Goal: Task Accomplishment & Management: Manage account settings

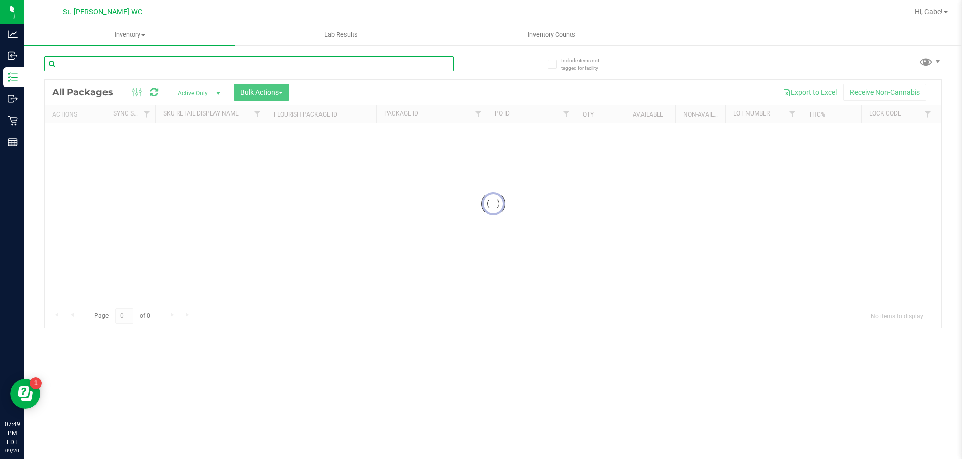
click at [130, 56] on input "text" at bounding box center [248, 63] width 409 height 15
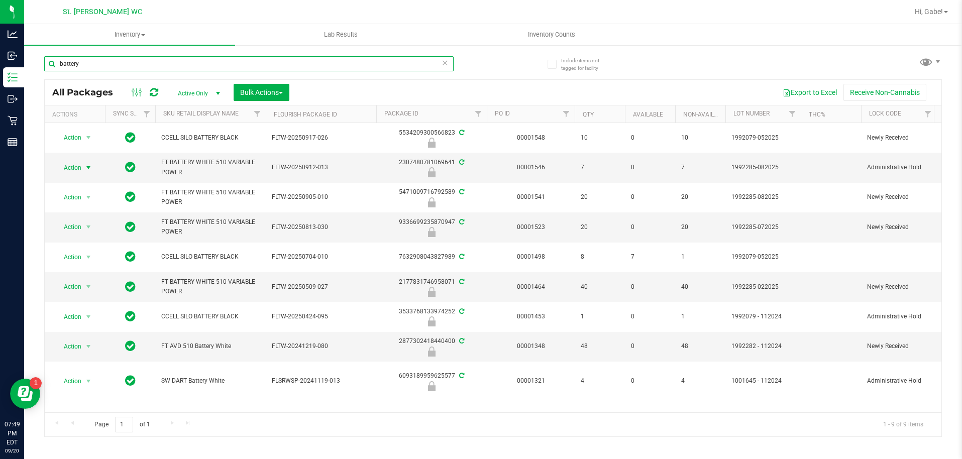
type input "battery"
click at [89, 170] on span "select" at bounding box center [88, 168] width 8 height 8
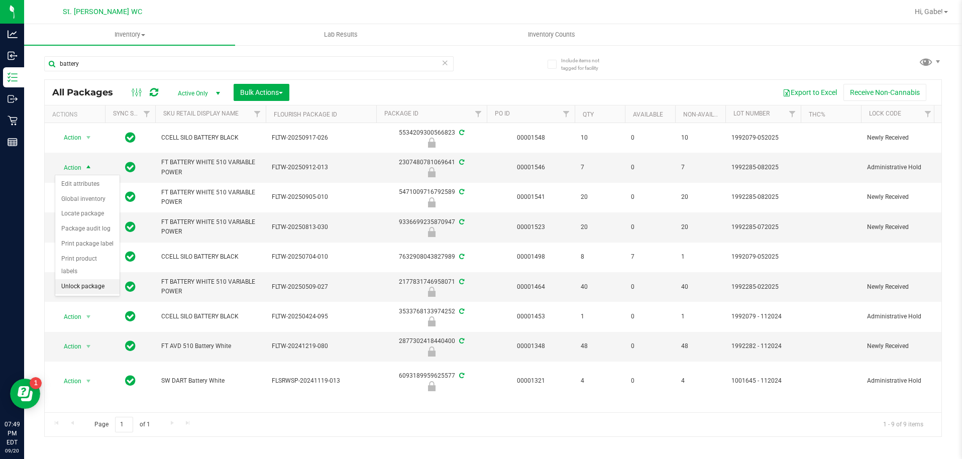
click at [89, 279] on li "Unlock package" at bounding box center [87, 286] width 64 height 15
click at [85, 167] on span "select" at bounding box center [88, 168] width 8 height 8
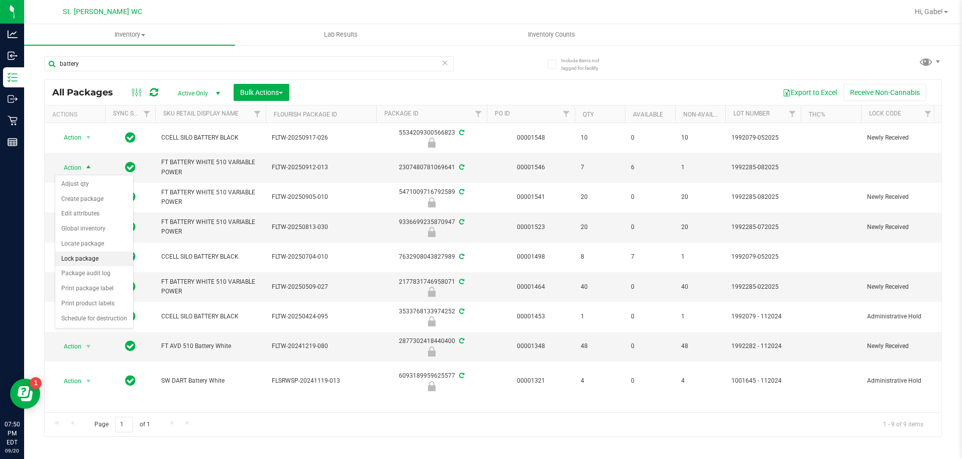
click at [97, 260] on li "Lock package" at bounding box center [94, 259] width 78 height 15
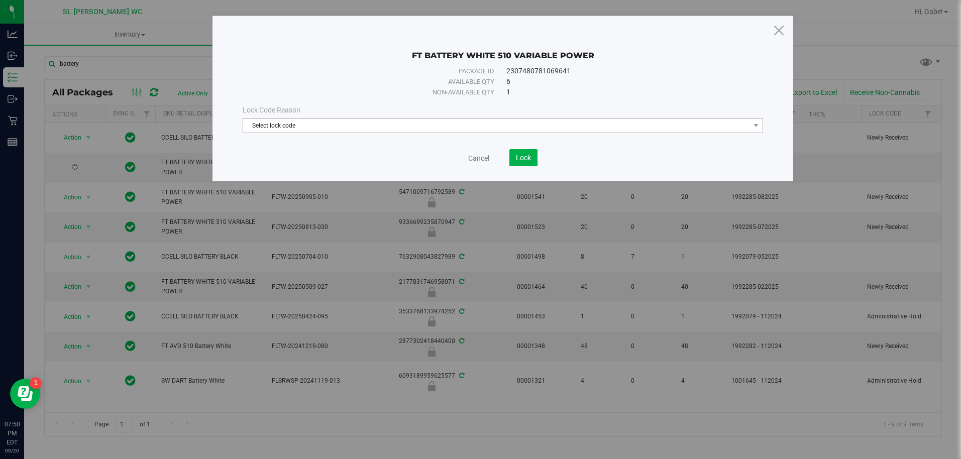
click at [481, 133] on div "Lock Code Reason Select lock code Select lock code Newly Received Administrativ…" at bounding box center [503, 118] width 536 height 43
click at [477, 124] on span "Select lock code" at bounding box center [496, 126] width 507 height 14
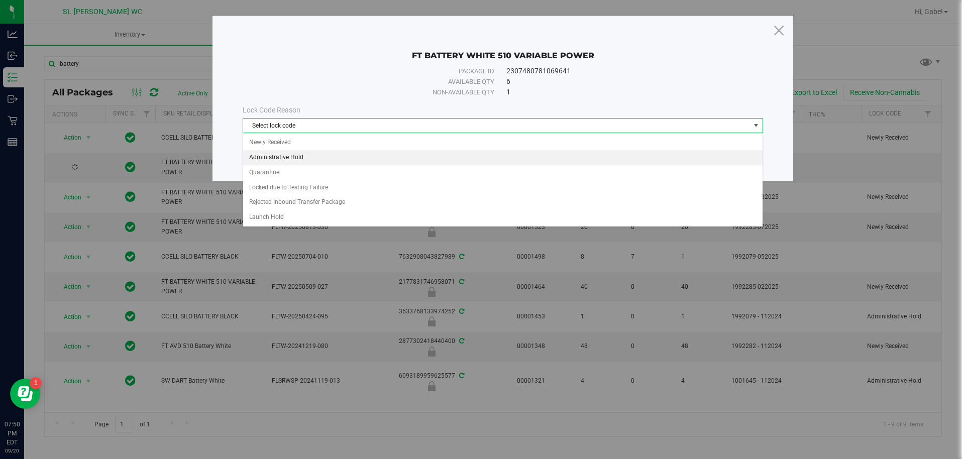
click at [300, 160] on li "Administrative Hold" at bounding box center [502, 157] width 519 height 15
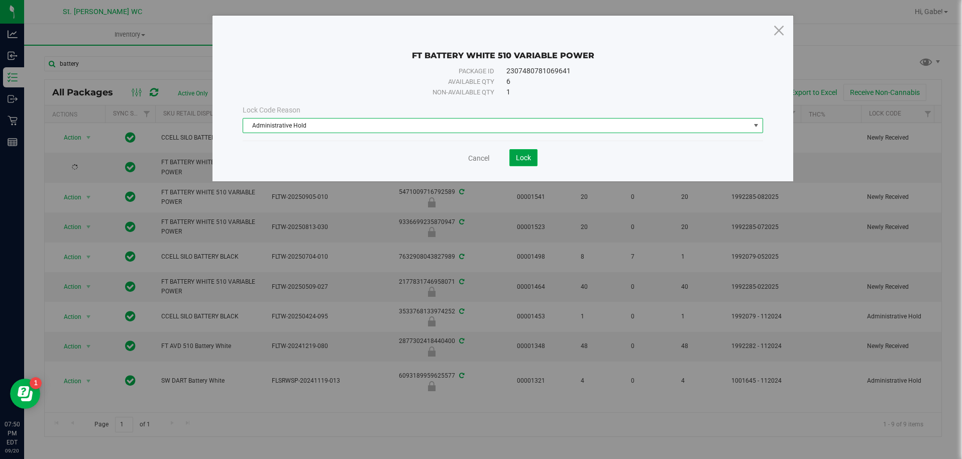
click at [529, 157] on span "Lock" at bounding box center [523, 158] width 15 height 8
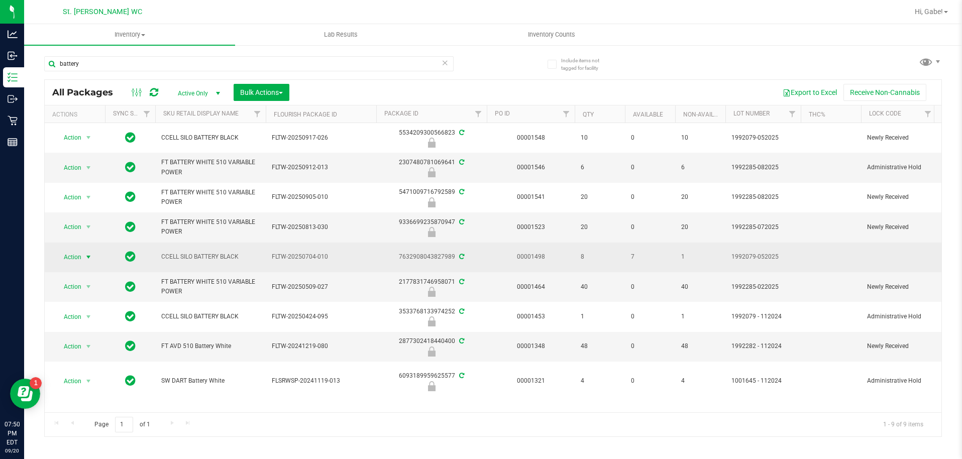
click at [74, 259] on span "Action" at bounding box center [68, 257] width 27 height 14
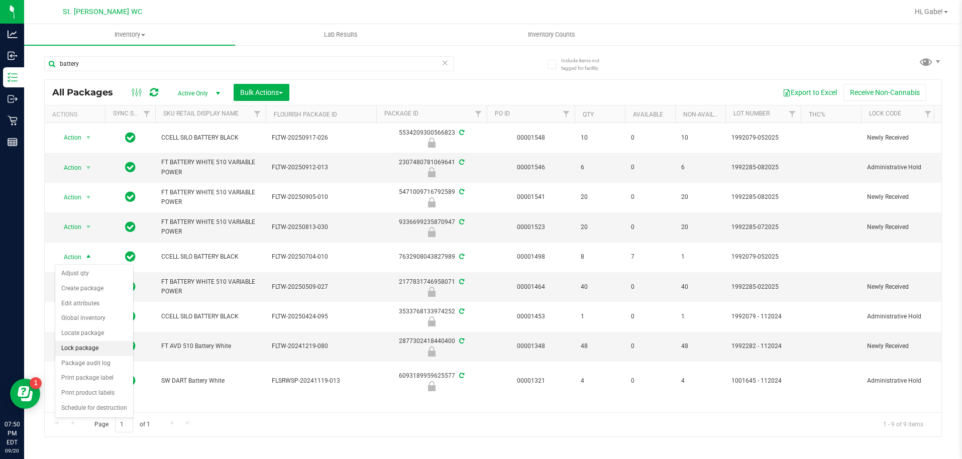
click at [104, 344] on li "Lock package" at bounding box center [94, 348] width 78 height 15
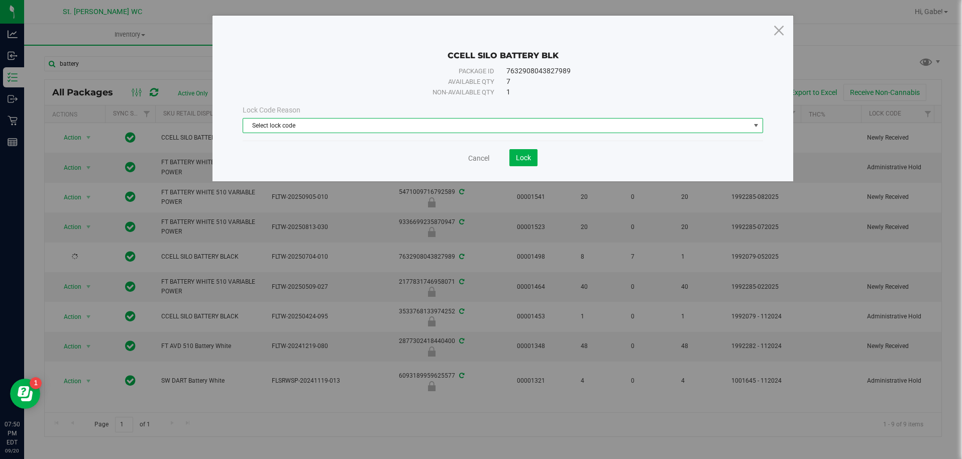
click at [479, 131] on span "Select lock code" at bounding box center [496, 126] width 507 height 14
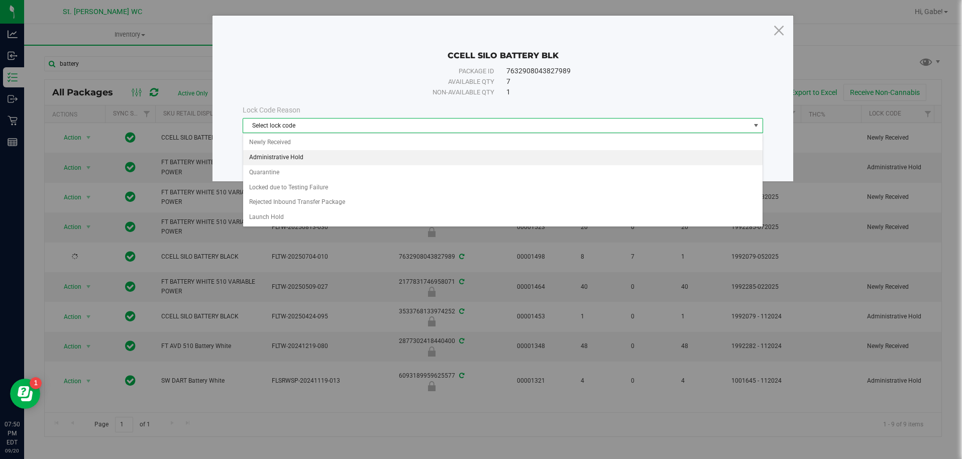
click at [331, 162] on li "Administrative Hold" at bounding box center [502, 157] width 519 height 15
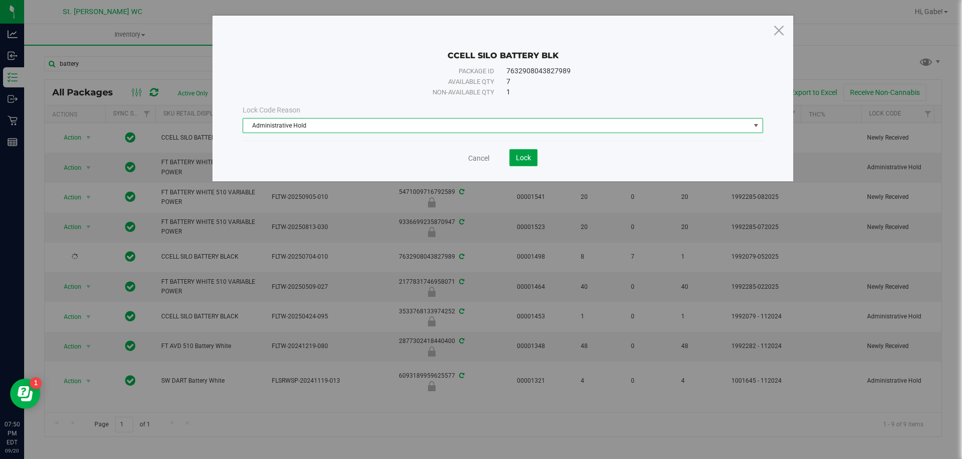
click at [526, 164] on button "Lock" at bounding box center [523, 157] width 28 height 17
click at [775, 33] on icon at bounding box center [779, 30] width 14 height 24
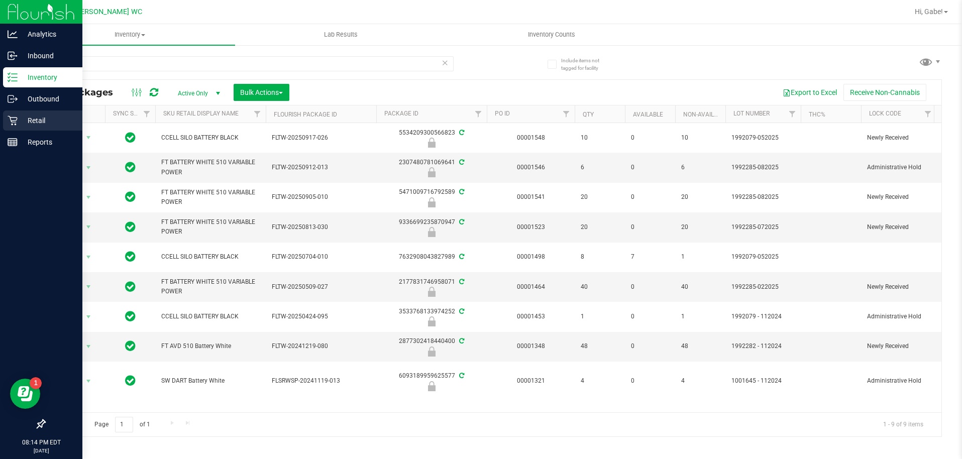
click at [10, 120] on icon at bounding box center [13, 121] width 10 height 10
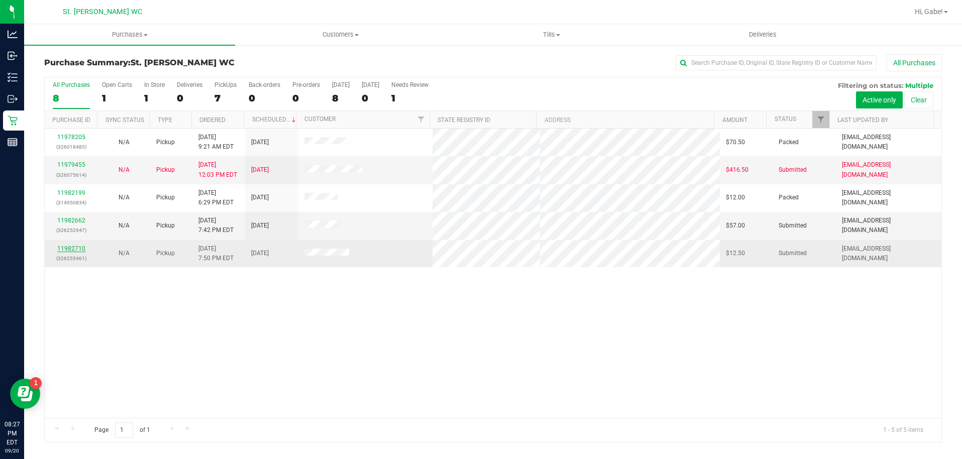
click at [71, 248] on link "11982710" at bounding box center [71, 248] width 28 height 7
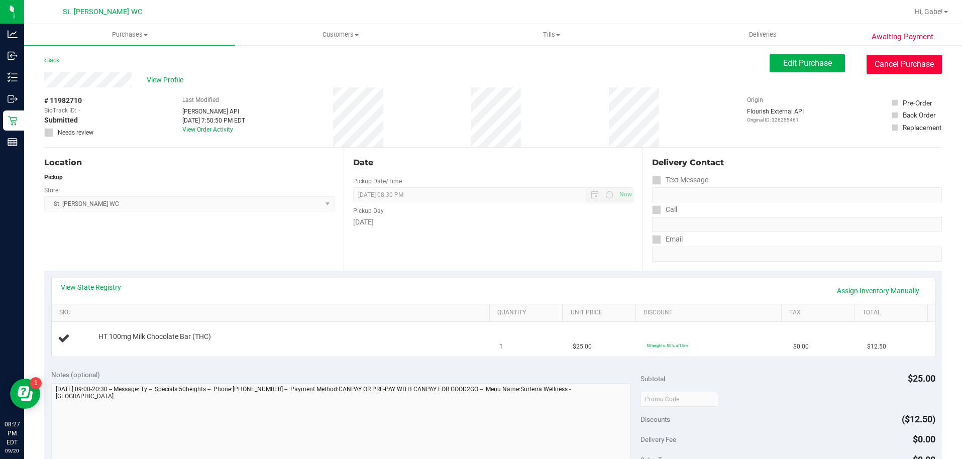
click at [900, 55] on button "Cancel Purchase" at bounding box center [904, 64] width 75 height 19
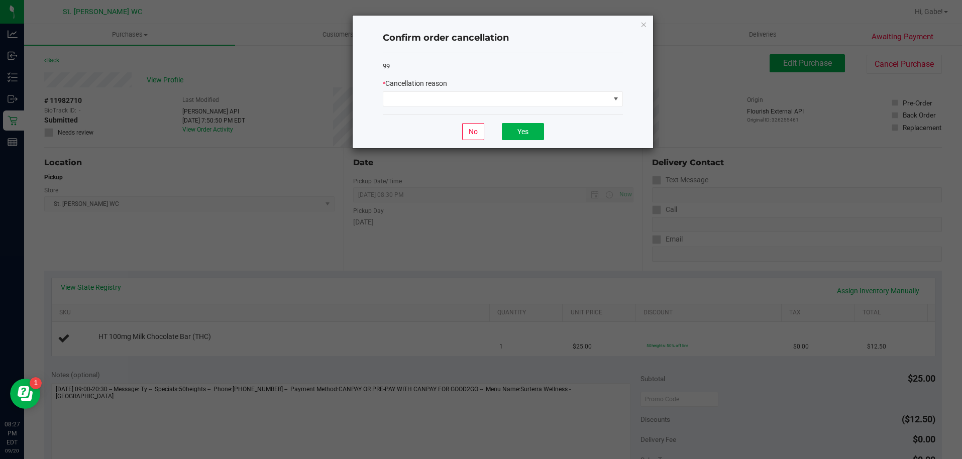
click at [424, 112] on div "99 * Cancellation reason" at bounding box center [503, 84] width 240 height 62
click at [428, 104] on span at bounding box center [496, 99] width 227 height 14
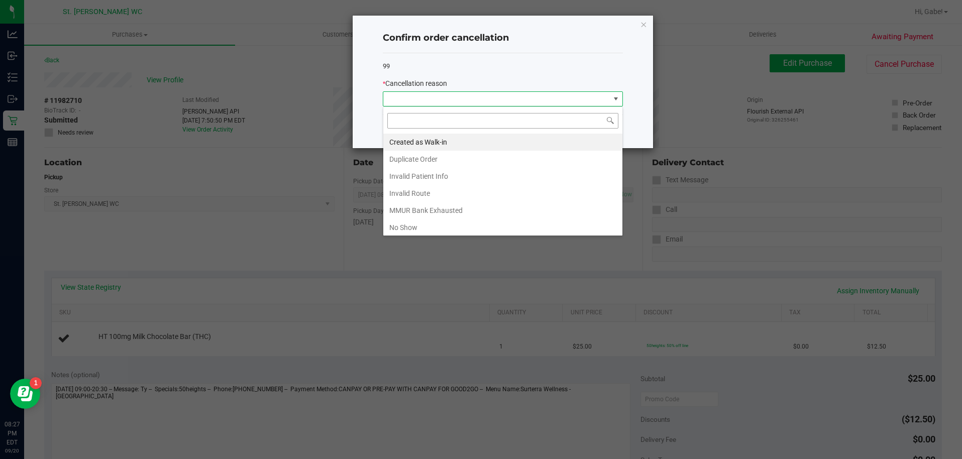
scroll to position [15, 240]
click at [425, 166] on li "Duplicate Order" at bounding box center [502, 159] width 239 height 17
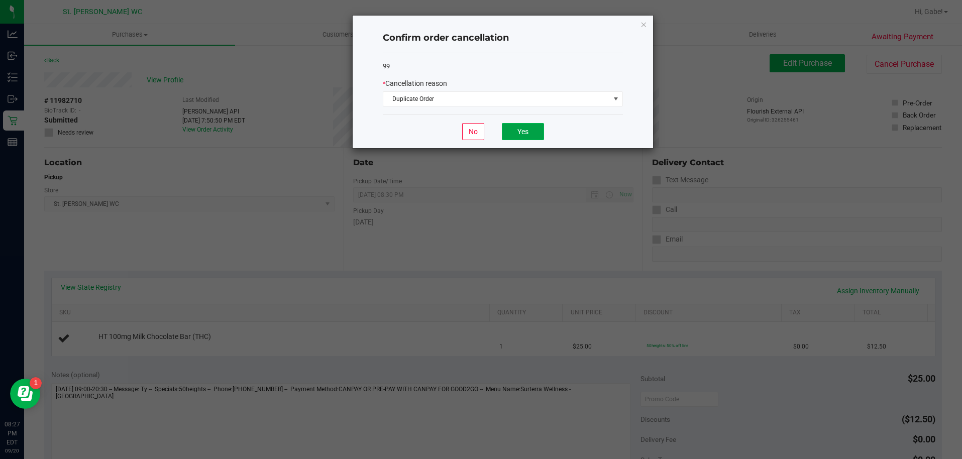
click at [530, 127] on button "Yes" at bounding box center [523, 131] width 42 height 17
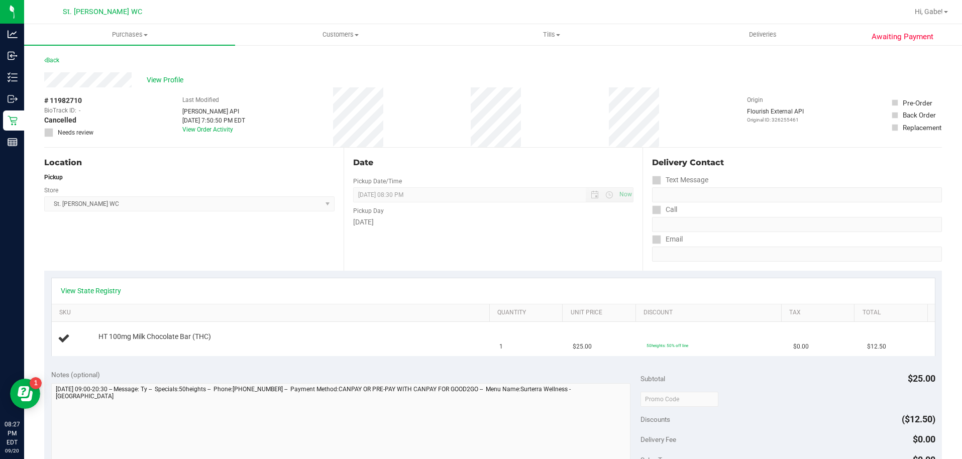
click at [57, 64] on div "Back" at bounding box center [51, 60] width 15 height 12
click at [56, 63] on link "Back" at bounding box center [51, 60] width 15 height 7
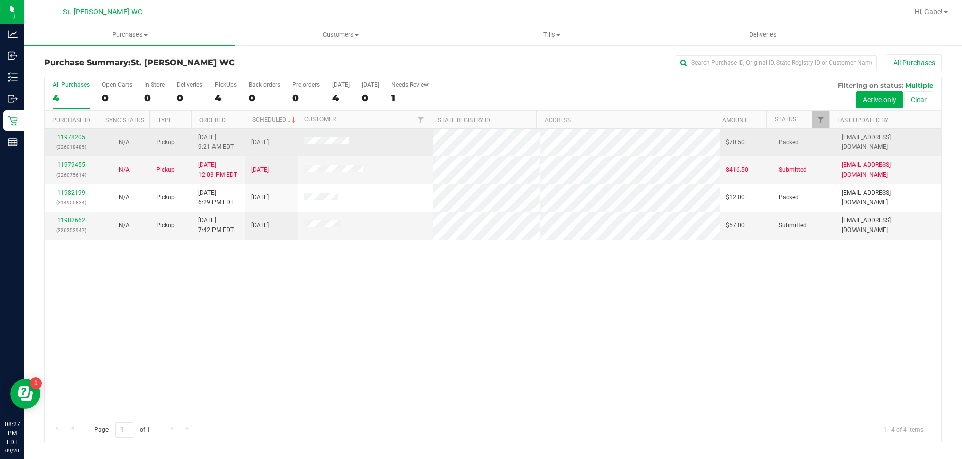
click at [70, 132] on td "11978205 (326018485)" at bounding box center [71, 143] width 53 height 28
click at [82, 136] on link "11978205" at bounding box center [71, 137] width 28 height 7
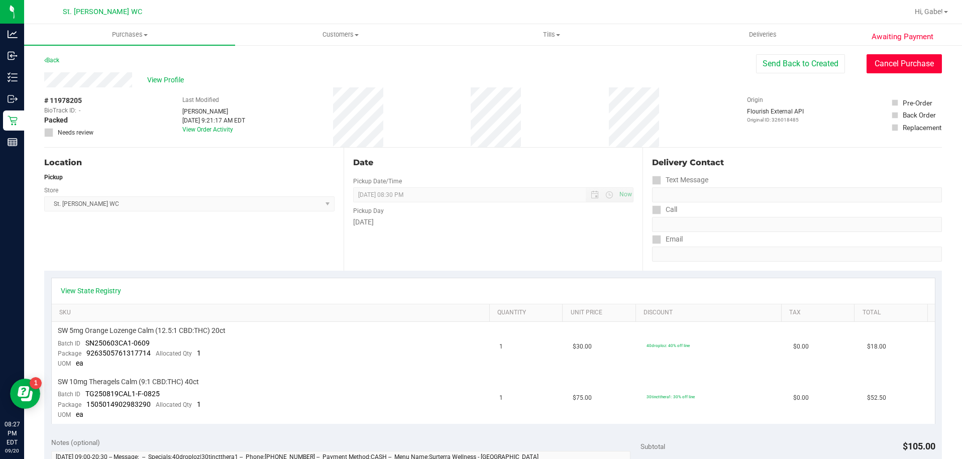
click at [915, 71] on button "Cancel Purchase" at bounding box center [904, 63] width 75 height 19
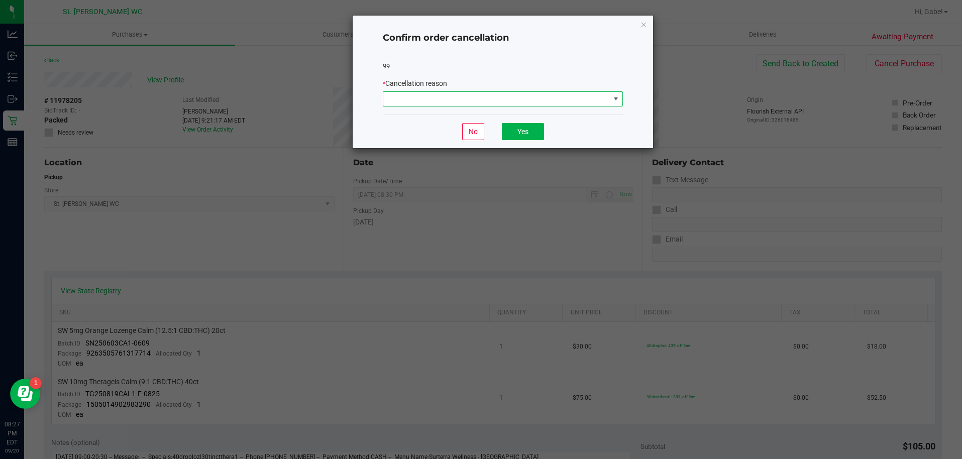
click at [552, 103] on span at bounding box center [496, 99] width 227 height 14
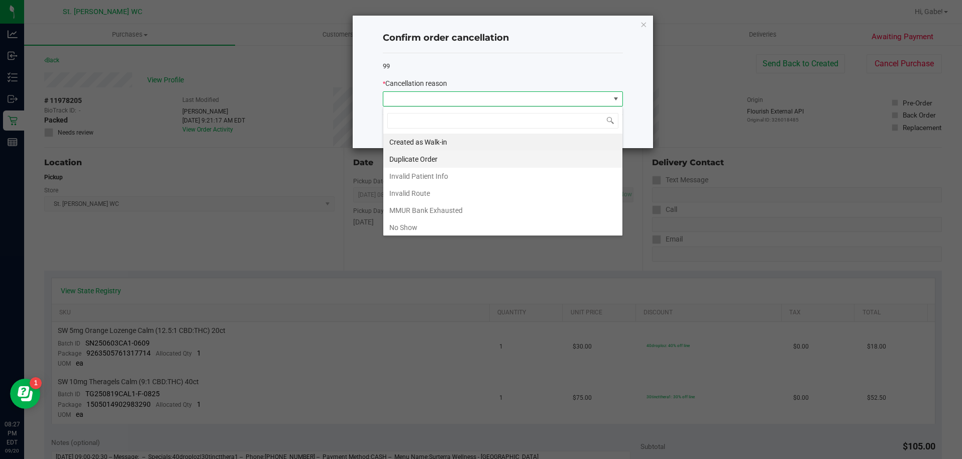
scroll to position [15, 240]
click at [445, 230] on li "No Show" at bounding box center [502, 227] width 239 height 17
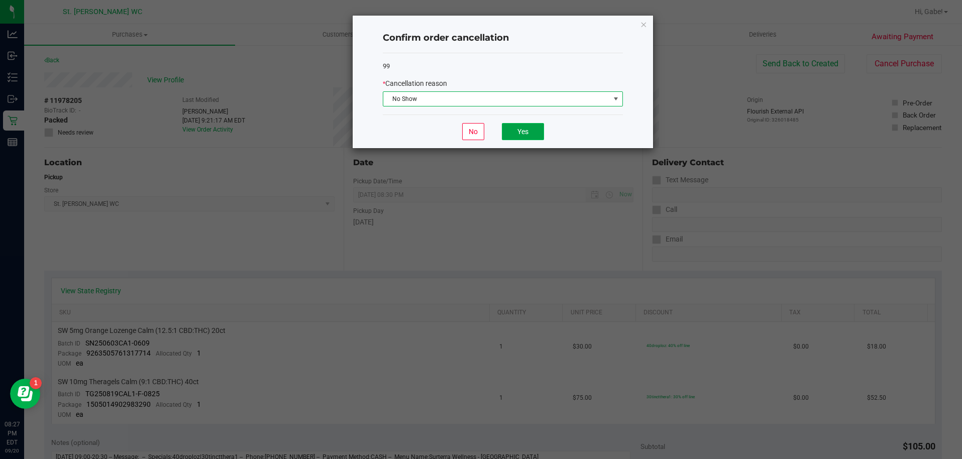
click at [530, 126] on button "Yes" at bounding box center [523, 131] width 42 height 17
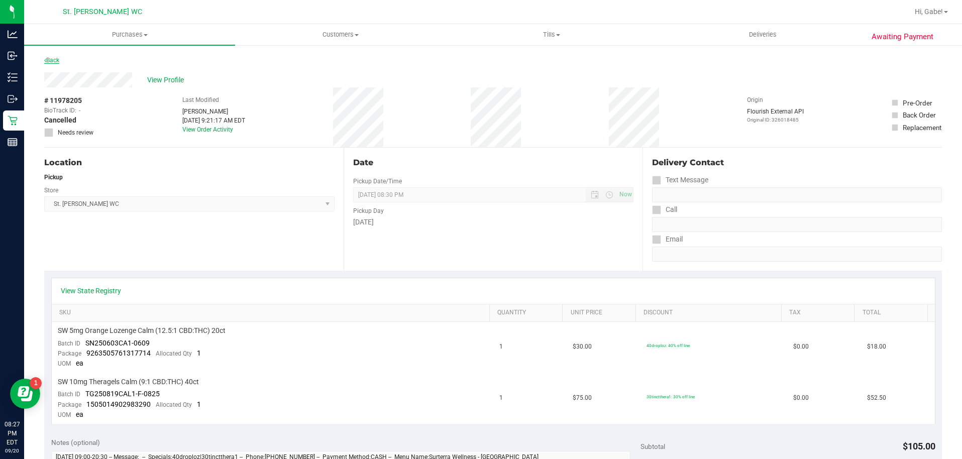
click at [52, 58] on link "Back" at bounding box center [51, 60] width 15 height 7
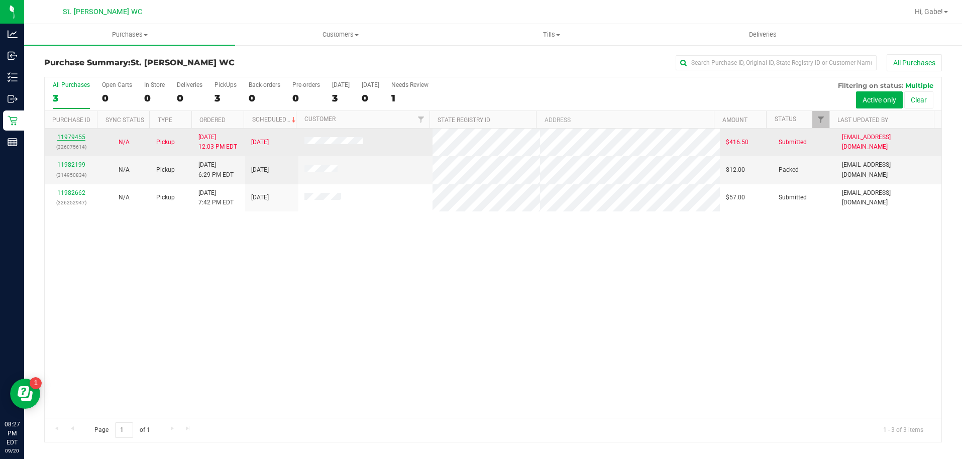
click at [77, 135] on link "11979455" at bounding box center [71, 137] width 28 height 7
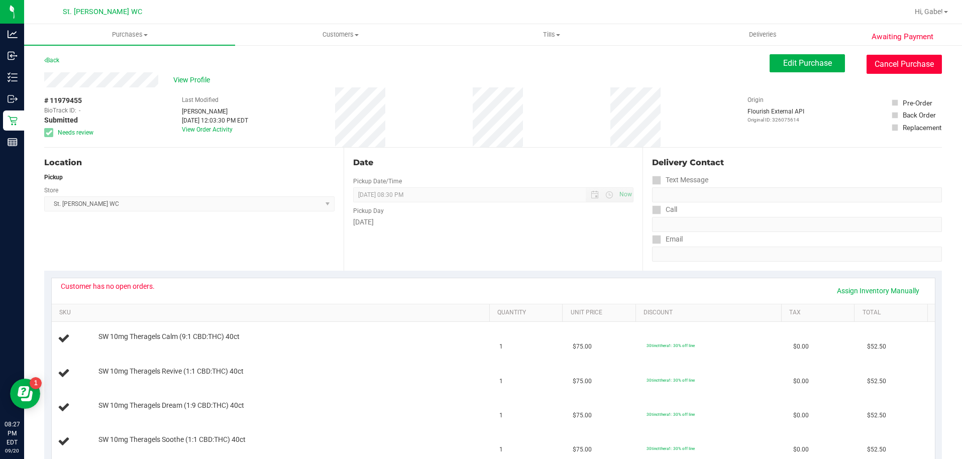
click at [878, 67] on button "Cancel Purchase" at bounding box center [904, 64] width 75 height 19
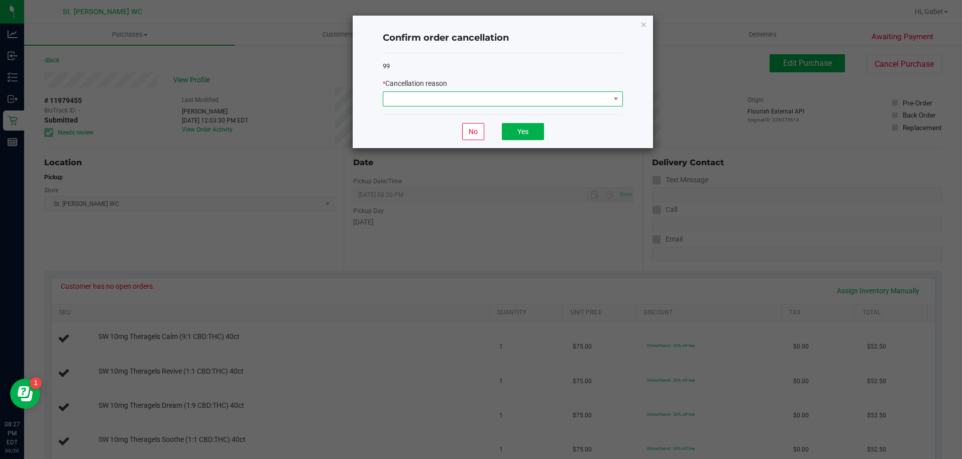
click at [434, 99] on span at bounding box center [496, 99] width 227 height 14
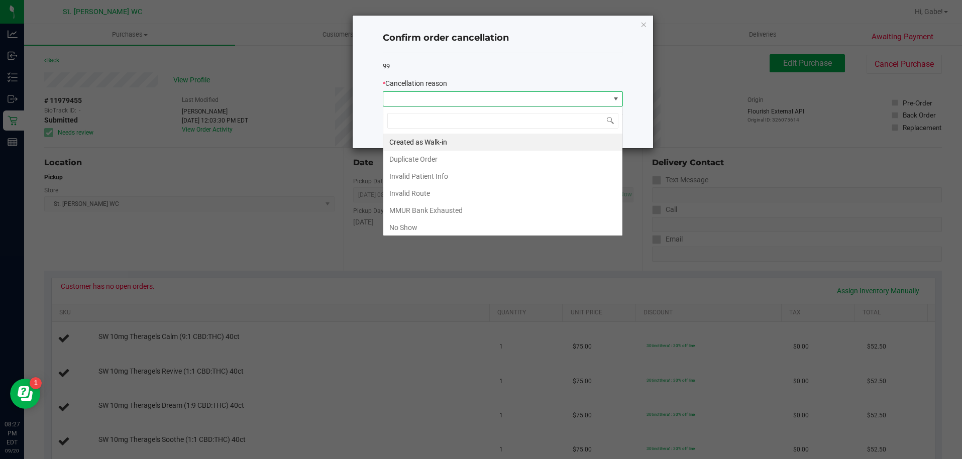
scroll to position [15, 240]
click at [429, 151] on li "Duplicate Order" at bounding box center [502, 159] width 239 height 17
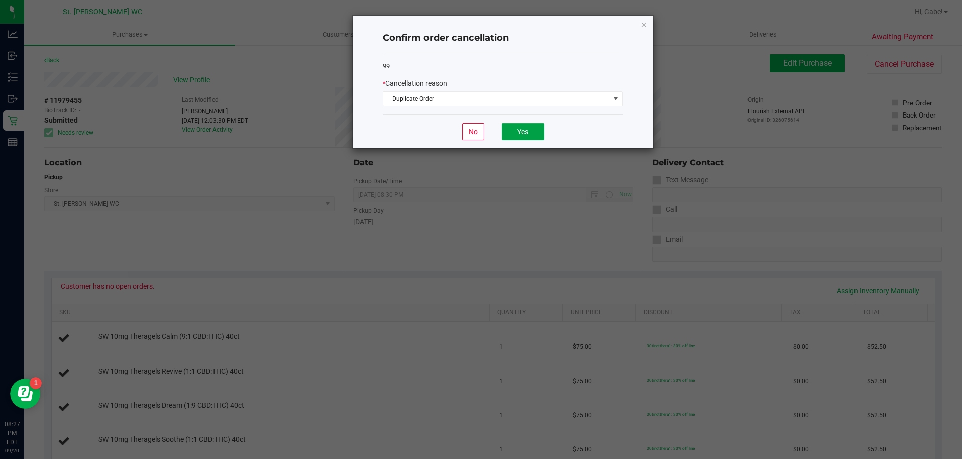
click at [529, 134] on button "Yes" at bounding box center [523, 131] width 42 height 17
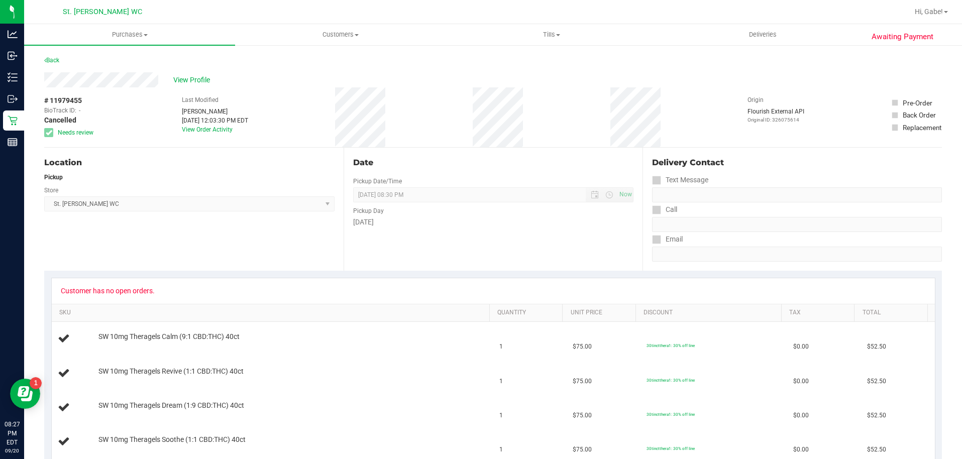
click at [53, 64] on div "Back" at bounding box center [51, 60] width 15 height 12
click at [53, 57] on link "Back" at bounding box center [51, 60] width 15 height 7
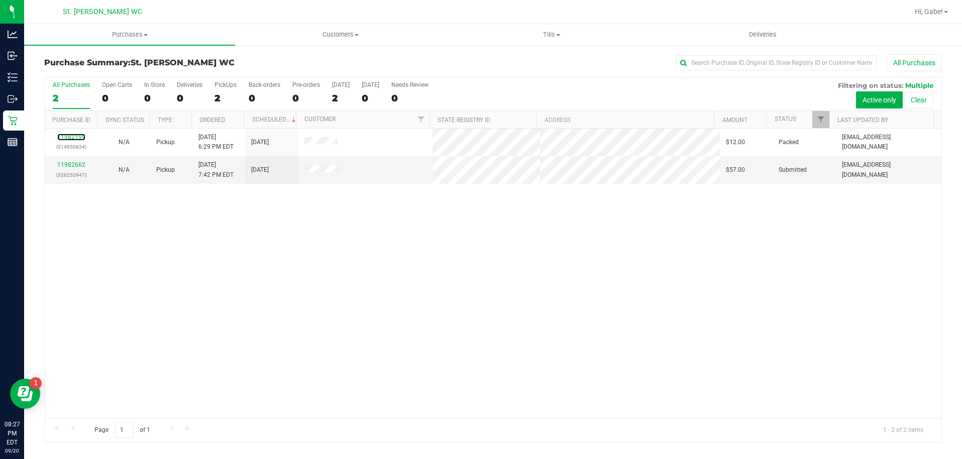
click at [73, 134] on link "11982199" at bounding box center [71, 137] width 28 height 7
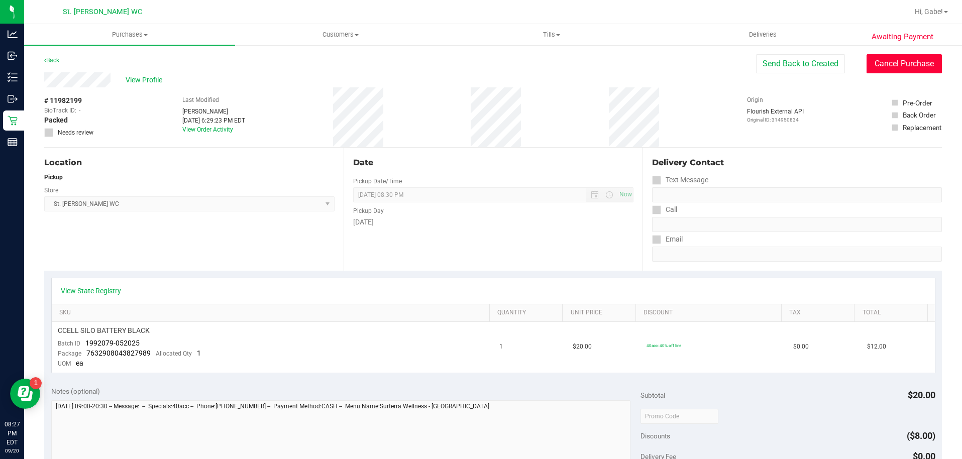
click at [902, 62] on button "Cancel Purchase" at bounding box center [904, 63] width 75 height 19
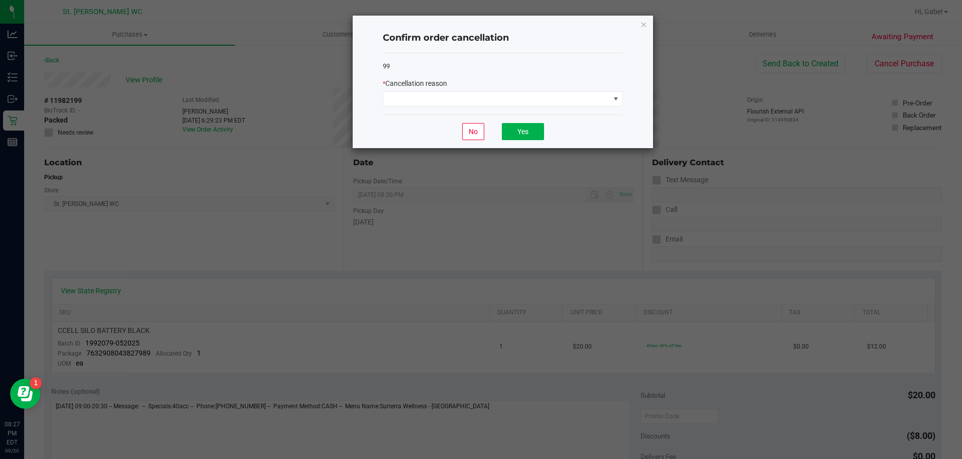
click at [528, 109] on div "99 * Cancellation reason" at bounding box center [503, 84] width 240 height 62
click at [528, 104] on span at bounding box center [496, 99] width 227 height 14
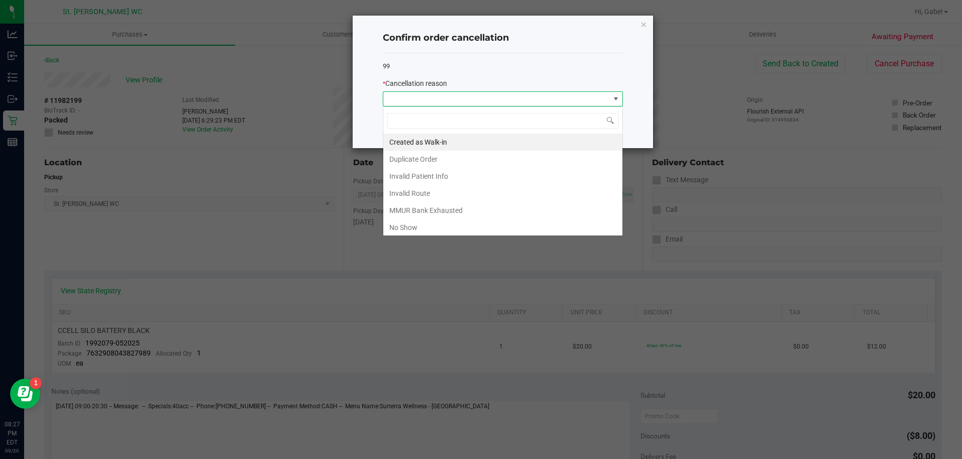
scroll to position [15, 240]
click at [458, 175] on li "Invalid Patient Info" at bounding box center [502, 176] width 239 height 17
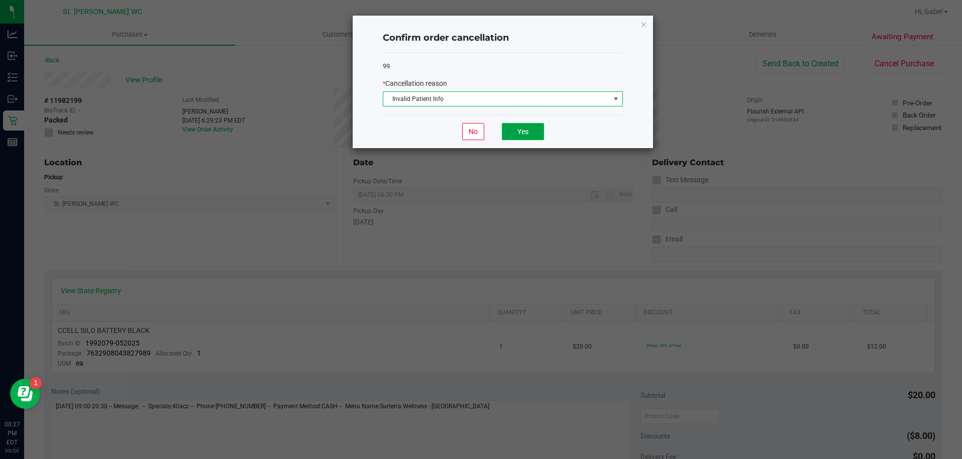
click at [505, 132] on button "Yes" at bounding box center [523, 131] width 42 height 17
